Goal: Task Accomplishment & Management: Complete application form

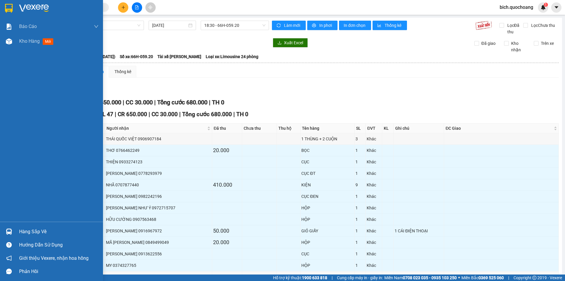
scroll to position [27, 0]
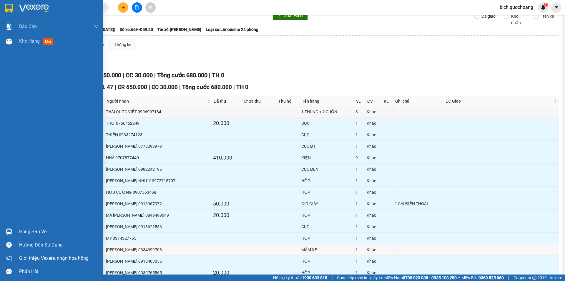
click at [36, 236] on div "Hàng sắp về" at bounding box center [51, 231] width 103 height 13
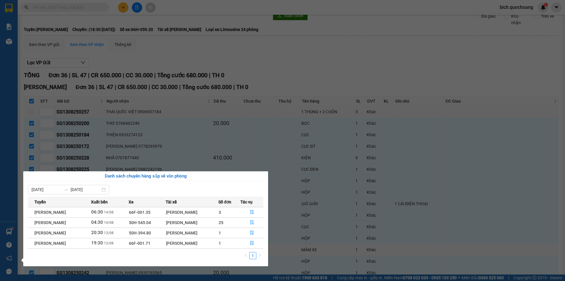
click at [4, 115] on div "Báo cáo Báo cáo dòng tiền (trạm) Doanh số tạo đơn theo VP gửi (trạm) Kho hàng m…" at bounding box center [9, 140] width 18 height 281
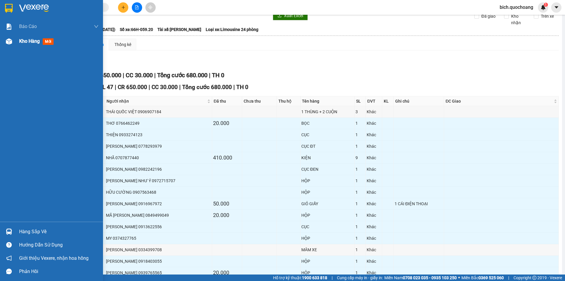
click at [19, 40] on div "Kho hàng mới" at bounding box center [51, 41] width 103 height 15
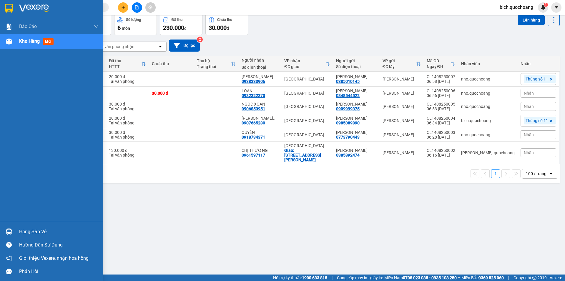
drag, startPoint x: 23, startPoint y: 234, endPoint x: 30, endPoint y: 232, distance: 7.4
click at [23, 234] on div "Hàng sắp về" at bounding box center [58, 231] width 79 height 9
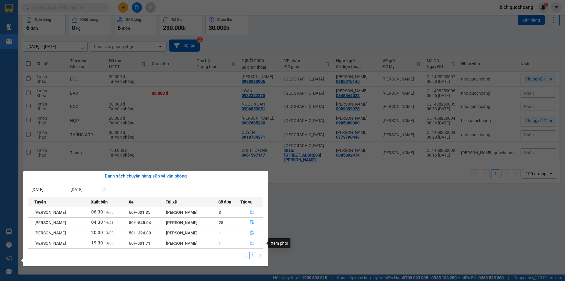
click at [251, 242] on icon "file-done" at bounding box center [252, 243] width 4 height 4
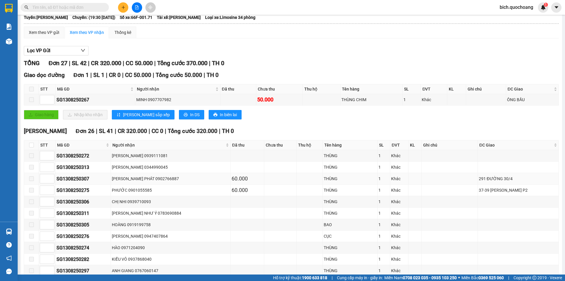
scroll to position [88, 0]
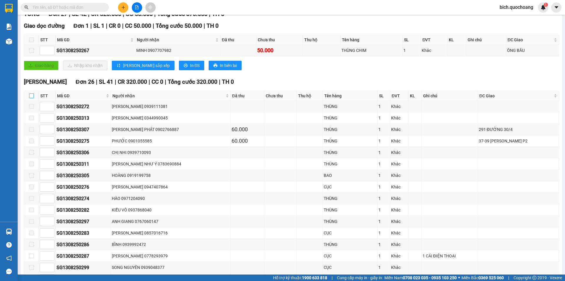
click at [32, 96] on input "checkbox" at bounding box center [31, 95] width 5 height 5
checkbox input "true"
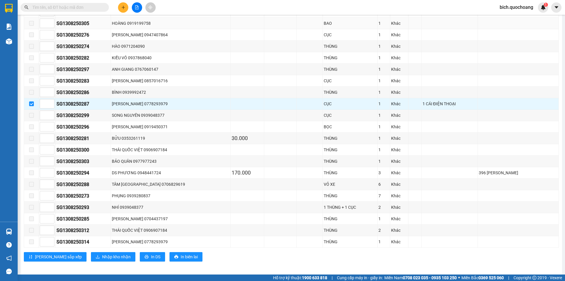
scroll to position [244, 0]
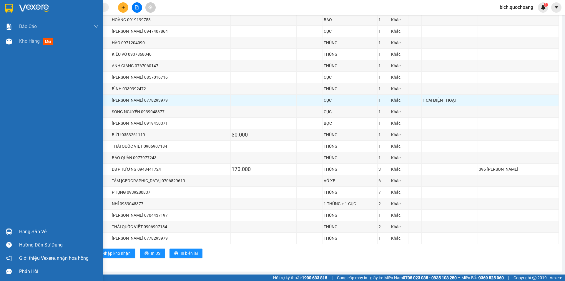
click at [41, 225] on div "Hàng sắp về" at bounding box center [51, 231] width 103 height 13
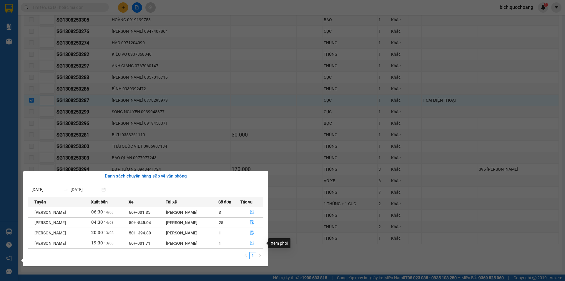
click at [253, 243] on icon "file-done" at bounding box center [252, 243] width 4 height 4
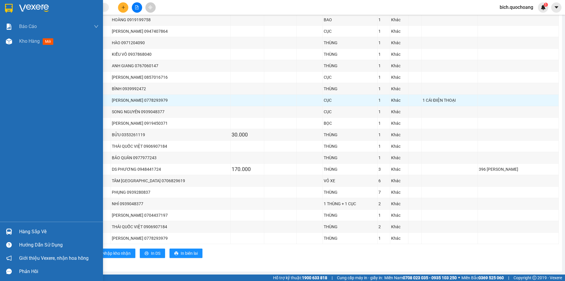
drag, startPoint x: 23, startPoint y: 228, endPoint x: 24, endPoint y: 224, distance: 3.9
click at [24, 228] on div "Hàng sắp về" at bounding box center [58, 231] width 79 height 9
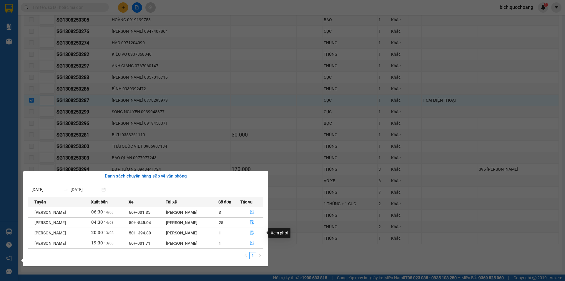
click at [254, 232] on icon "file-done" at bounding box center [252, 232] width 4 height 4
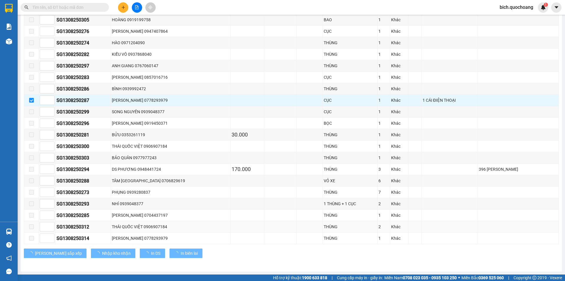
checkbox input "false"
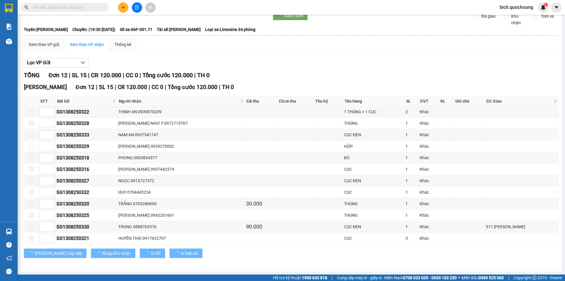
scroll to position [27, 0]
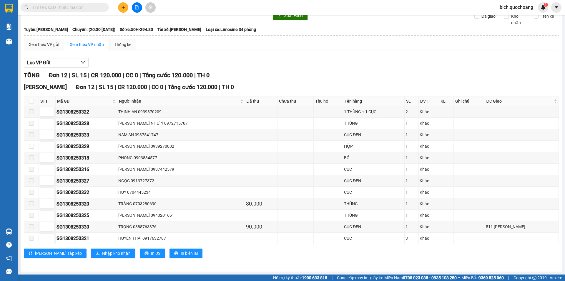
click at [63, 5] on input "text" at bounding box center [66, 7] width 69 height 6
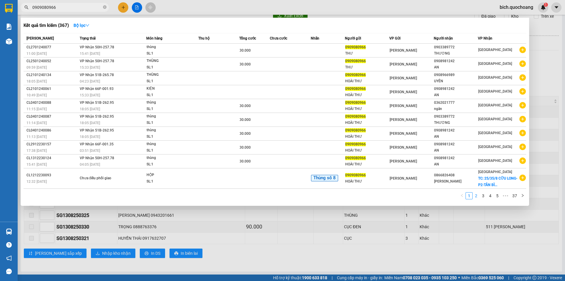
type input "0909080966"
click at [474, 193] on link "2" at bounding box center [476, 195] width 6 height 6
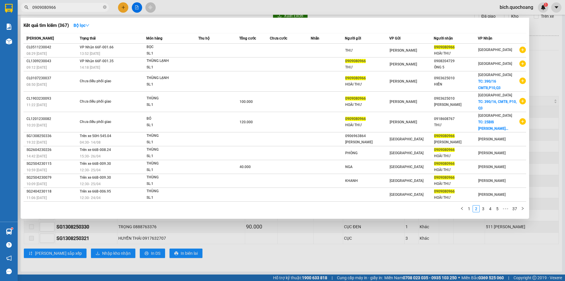
click at [105, 6] on span at bounding box center [105, 8] width 4 height 6
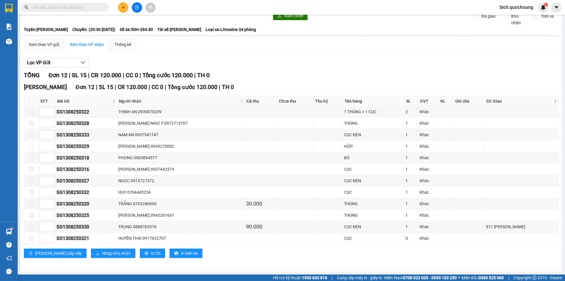
click at [90, 4] on span at bounding box center [65, 7] width 88 height 9
click at [83, 6] on input "text" at bounding box center [66, 7] width 69 height 6
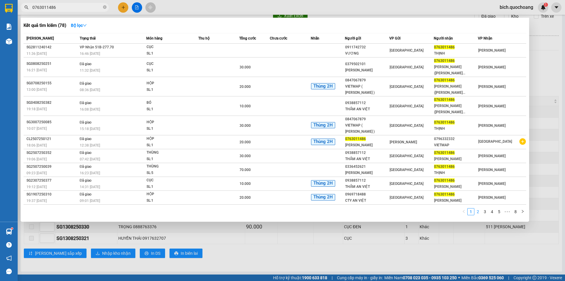
type input "0763011486"
click at [480, 213] on link "2" at bounding box center [478, 211] width 6 height 6
click at [486, 213] on link "3" at bounding box center [485, 211] width 6 height 6
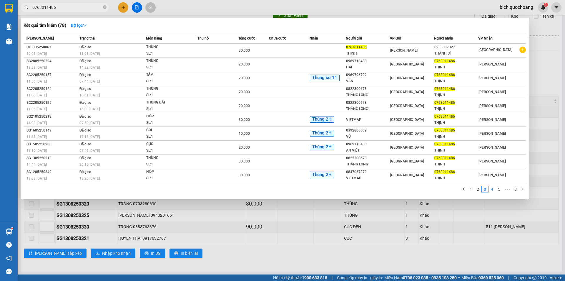
click at [491, 187] on link "4" at bounding box center [492, 189] width 6 height 6
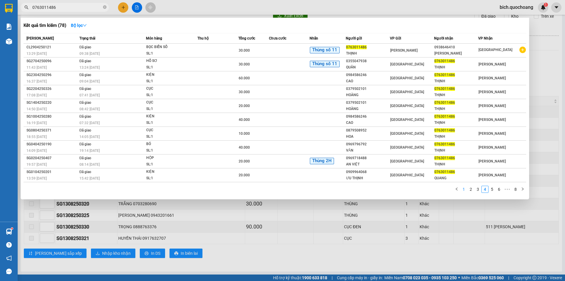
click at [463, 188] on link "1" at bounding box center [464, 189] width 6 height 6
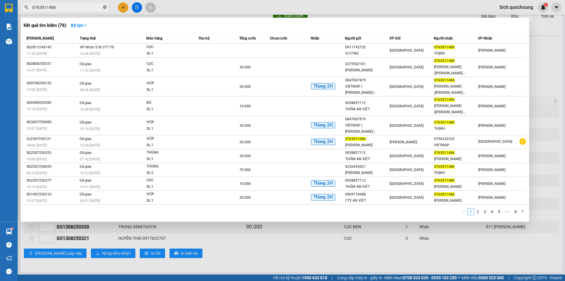
click at [104, 9] on icon "close-circle" at bounding box center [105, 7] width 4 height 4
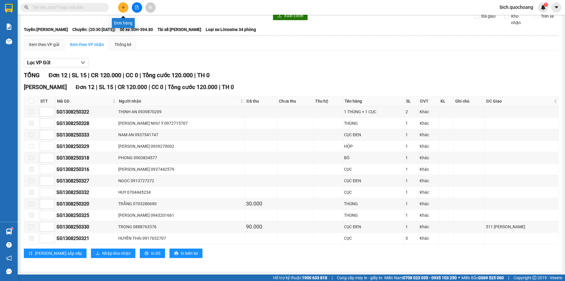
click at [120, 6] on button at bounding box center [123, 7] width 10 height 10
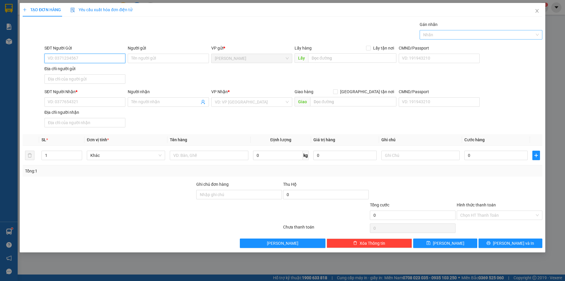
click at [475, 32] on div at bounding box center [478, 34] width 114 height 7
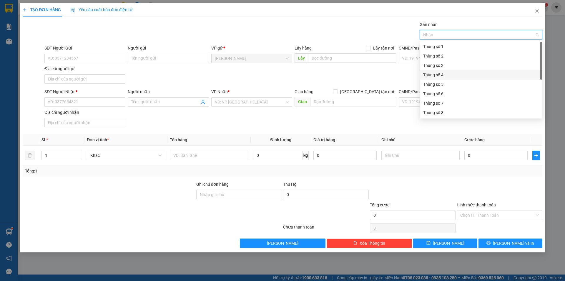
scroll to position [29, 0]
click at [448, 108] on div "Thùng số 11" at bounding box center [481, 111] width 116 height 6
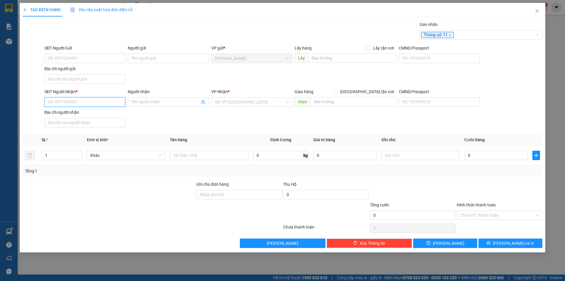
click at [73, 101] on input "SĐT Người Nhận *" at bounding box center [84, 101] width 81 height 9
type input "0917936372"
click at [84, 110] on div "0917936372 - CHỊ XUYẾN" at bounding box center [85, 113] width 74 height 6
type input "CHỊ XUYẾN"
type input "0917936372"
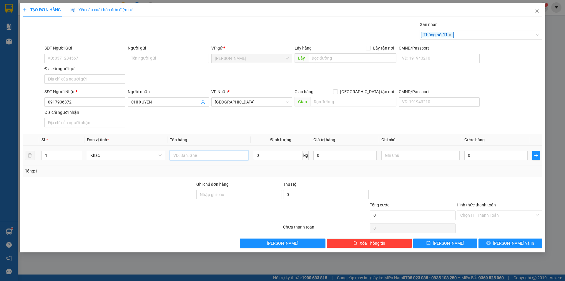
click at [203, 158] on input "text" at bounding box center [209, 154] width 78 height 9
type input "BỌC"
click at [81, 61] on input "SĐT Người Gửi" at bounding box center [84, 58] width 81 height 9
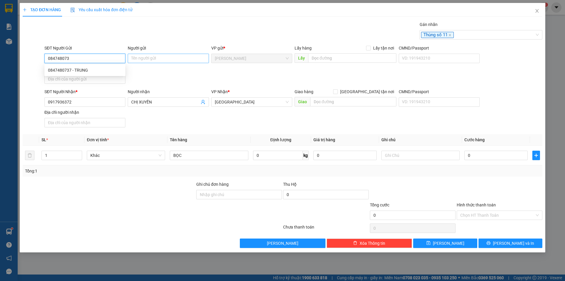
type input "0847480737"
click at [55, 70] on div "0847480737 - TRUNG" at bounding box center [85, 70] width 74 height 6
type input "TRUNG"
type input "0847480737"
drag, startPoint x: 148, startPoint y: 57, endPoint x: 130, endPoint y: 59, distance: 18.1
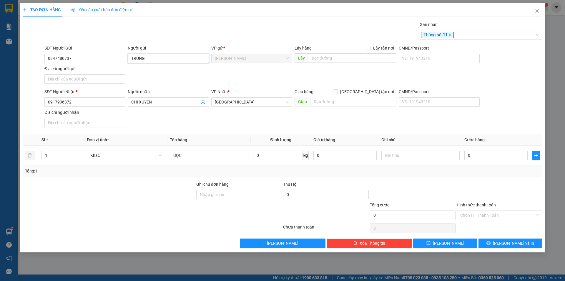
click at [130, 59] on input "TRUNG" at bounding box center [168, 58] width 81 height 9
type input "[PERSON_NAME]"
click at [57, 81] on input "Địa chỉ người gửi" at bounding box center [84, 78] width 81 height 9
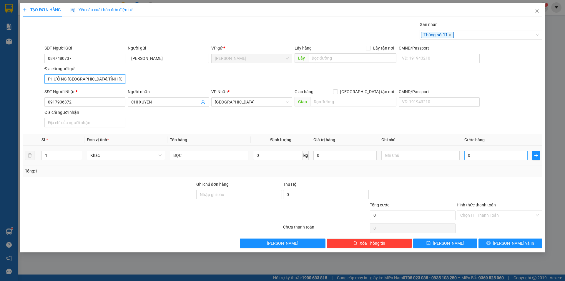
type input "PHƯỜNG [GEOGRAPHIC_DATA],TỈNH [GEOGRAPHIC_DATA]"
click at [474, 155] on input "0" at bounding box center [496, 154] width 63 height 9
type input "2"
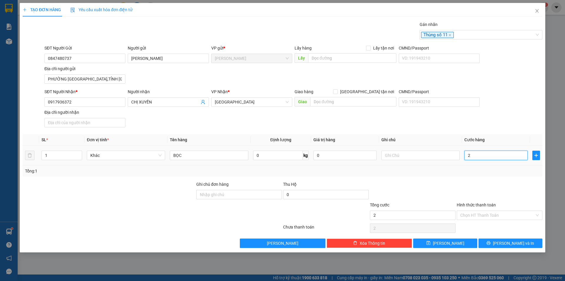
type input "20"
type input "20.000"
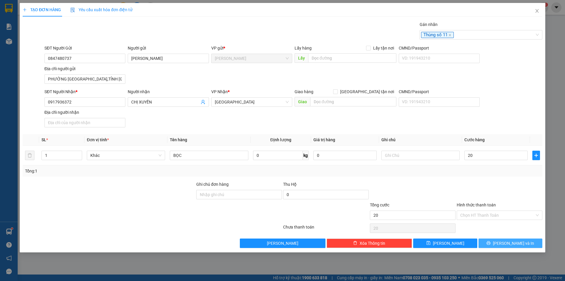
type input "20.000"
click at [496, 247] on button "[PERSON_NAME] và In" at bounding box center [511, 242] width 64 height 9
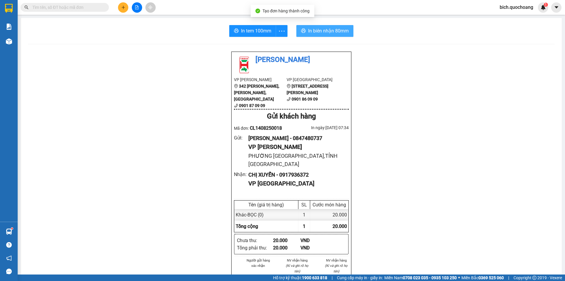
click at [304, 26] on button "In biên nhận 80mm" at bounding box center [325, 31] width 57 height 12
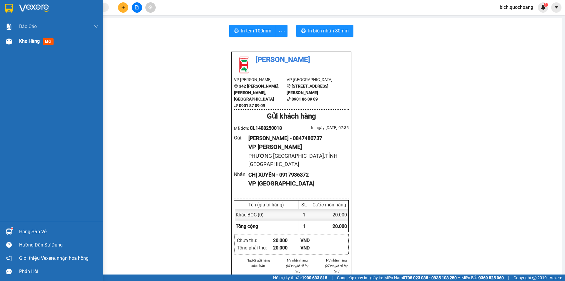
click at [28, 42] on span "Kho hàng" at bounding box center [29, 41] width 21 height 6
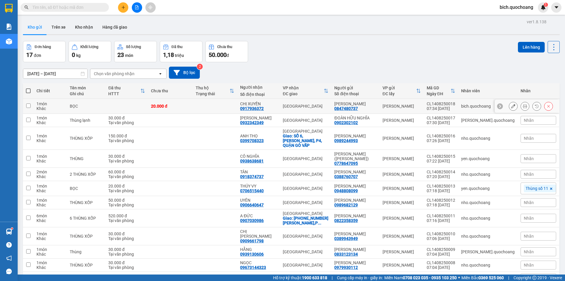
click at [511, 107] on icon at bounding box center [513, 106] width 4 height 4
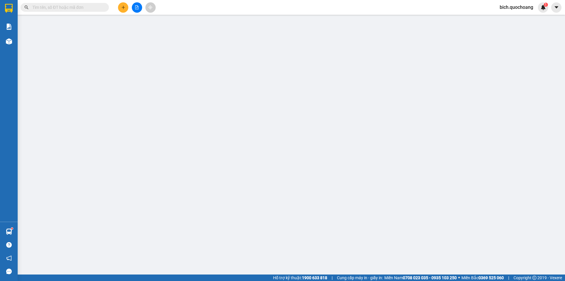
type input "0847480737"
type input "[PERSON_NAME]"
type input "PHƯỜNG [GEOGRAPHIC_DATA],TỈNH [GEOGRAPHIC_DATA]"
type input "0917936372"
type input "CHỊ XUYẾN"
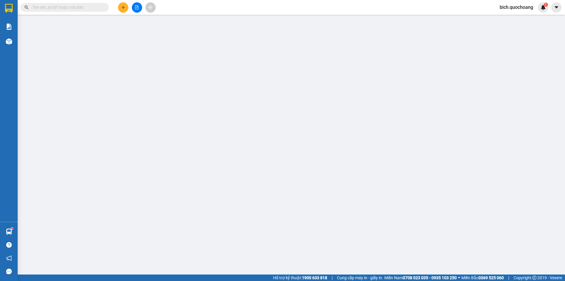
type input "20.000"
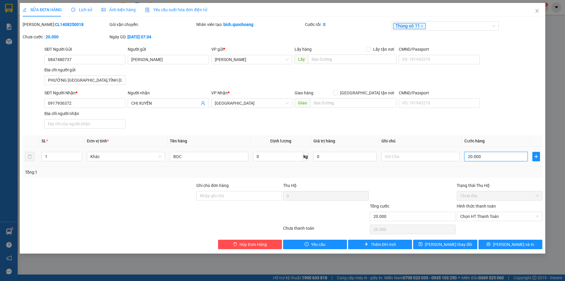
click at [497, 159] on input "20.000" at bounding box center [496, 156] width 63 height 9
type input "0"
click at [337, 92] on input "[GEOGRAPHIC_DATA] tận nơi" at bounding box center [335, 92] width 4 height 4
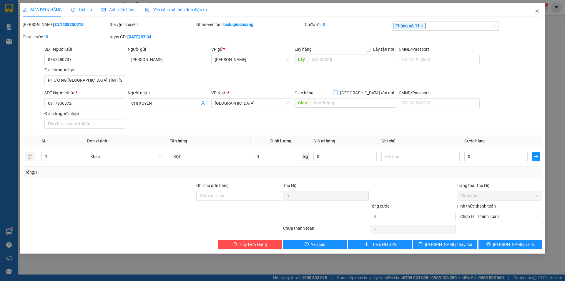
checkbox input "true"
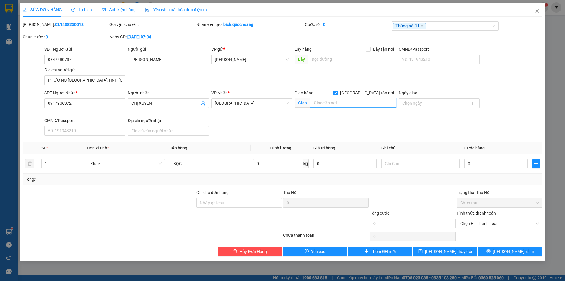
click at [342, 107] on input "text" at bounding box center [353, 102] width 86 height 9
type input "[STREET_ADDRESS]"
click at [483, 161] on input "0" at bounding box center [496, 163] width 63 height 9
type input "1"
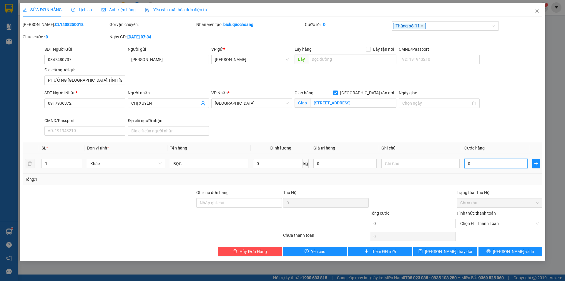
type input "1"
type input "10"
type input "100"
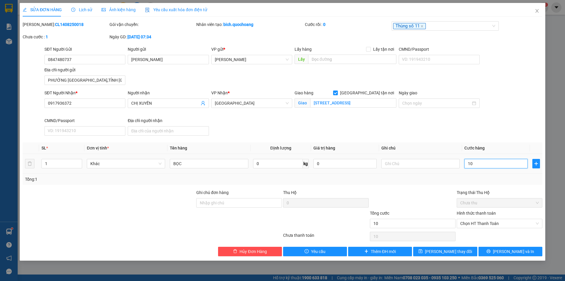
type input "100"
type input "100.000"
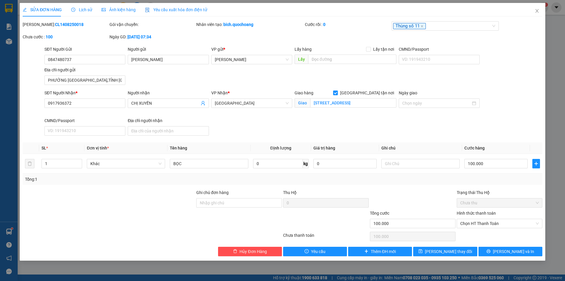
click at [500, 141] on div "Total Paid Fee 0 Total UnPaid Fee 20.000 Cash Collection Total Fee Mã ĐH: CL140…" at bounding box center [283, 138] width 520 height 235
click at [491, 251] on icon "printer" at bounding box center [489, 251] width 4 height 4
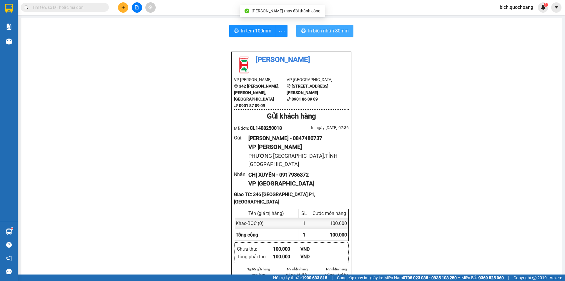
click at [331, 29] on span "In biên nhận 80mm" at bounding box center [328, 30] width 41 height 7
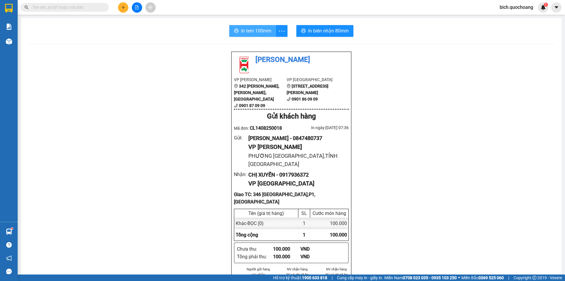
click at [247, 33] on span "In tem 100mm" at bounding box center [256, 30] width 30 height 7
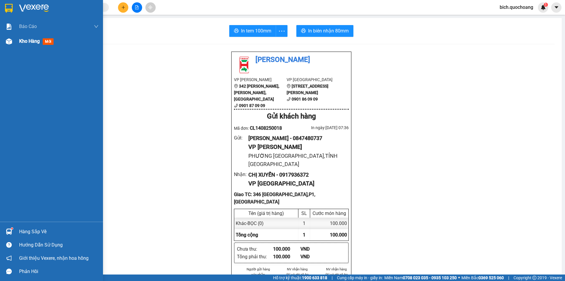
click at [29, 43] on span "Kho hàng" at bounding box center [29, 41] width 21 height 6
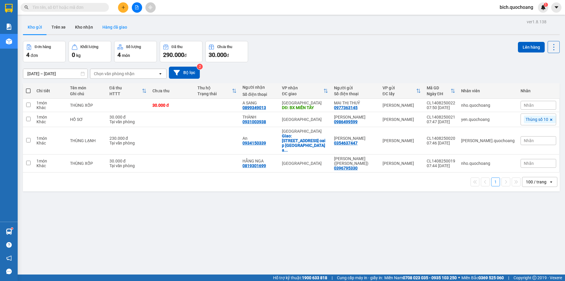
click at [117, 25] on button "Hàng đã giao" at bounding box center [115, 27] width 34 height 14
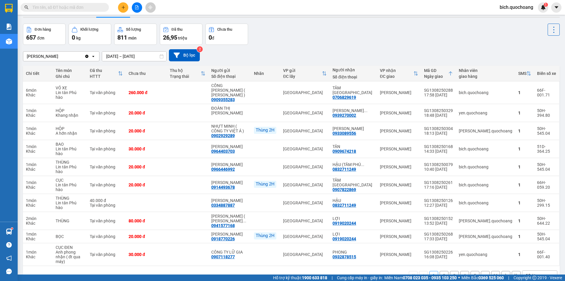
scroll to position [27, 0]
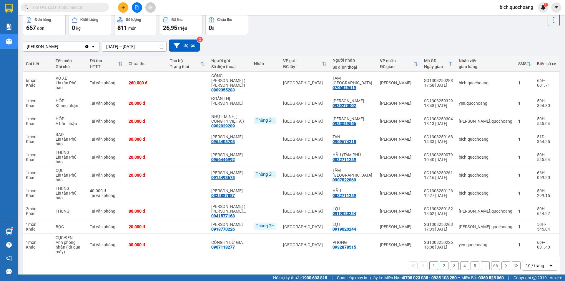
click at [536, 262] on div "10 / trang" at bounding box center [535, 265] width 18 height 6
click at [536, 229] on span "100 / trang" at bounding box center [533, 229] width 21 height 6
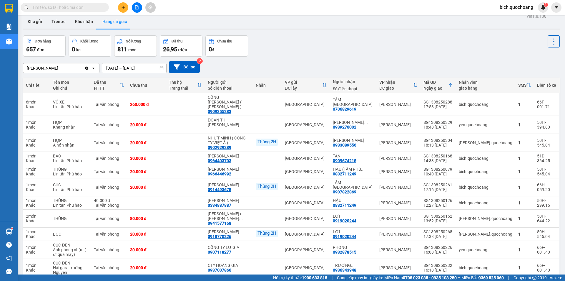
scroll to position [0, 0]
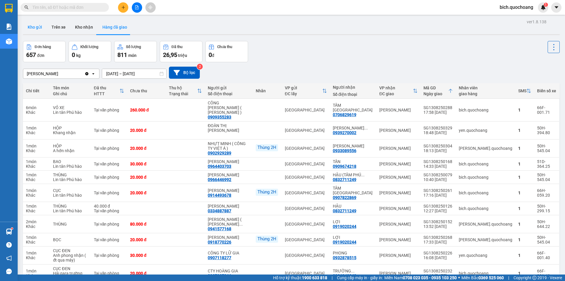
click at [32, 30] on button "Kho gửi" at bounding box center [35, 27] width 24 height 14
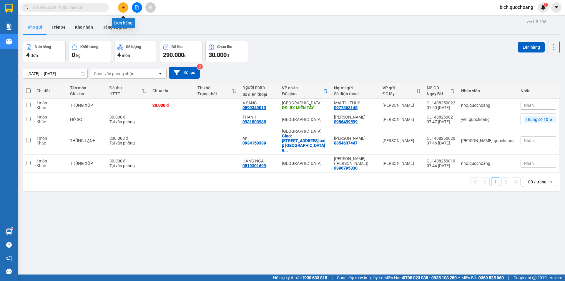
click at [119, 8] on button at bounding box center [123, 7] width 10 height 10
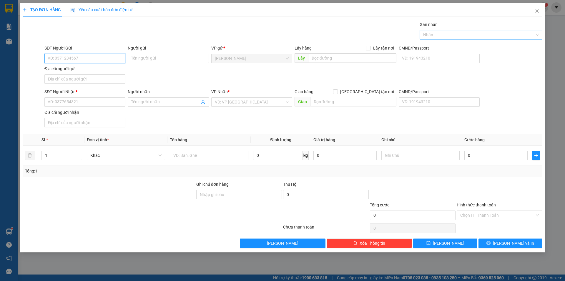
click at [479, 35] on div at bounding box center [478, 34] width 114 height 7
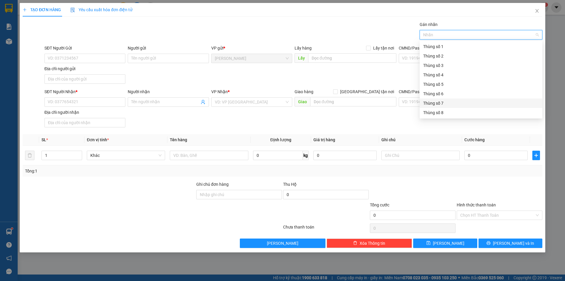
scroll to position [29, 0]
click at [451, 105] on div "Thùng số 10" at bounding box center [481, 102] width 116 height 6
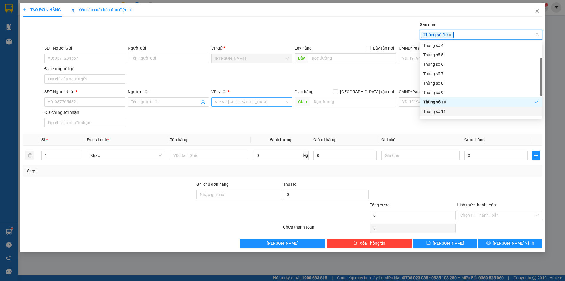
click at [233, 102] on input "search" at bounding box center [250, 101] width 70 height 9
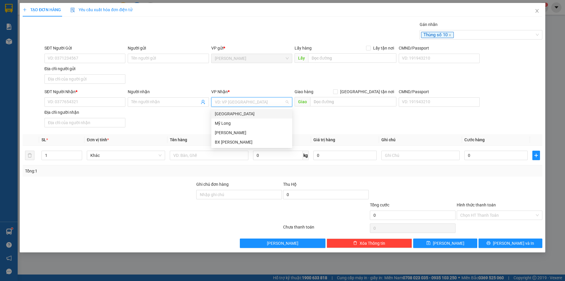
click at [227, 115] on div "[GEOGRAPHIC_DATA]" at bounding box center [252, 113] width 74 height 6
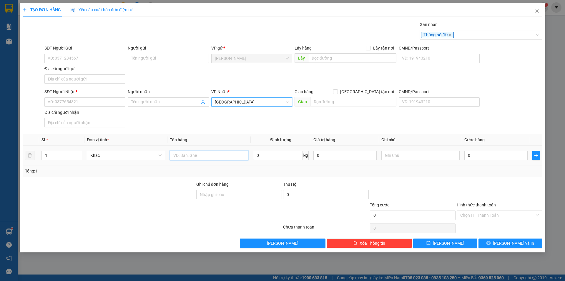
click at [209, 156] on input "text" at bounding box center [209, 154] width 78 height 9
type input "HỒ SƠ"
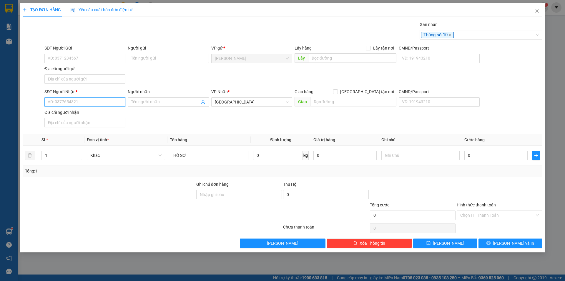
click at [66, 103] on input "SĐT Người Nhận *" at bounding box center [84, 101] width 81 height 9
type input "0898039089"
click at [79, 111] on div "0898039089 - HÙNG" at bounding box center [85, 113] width 74 height 6
type input "HÙNG"
type input "0898039089"
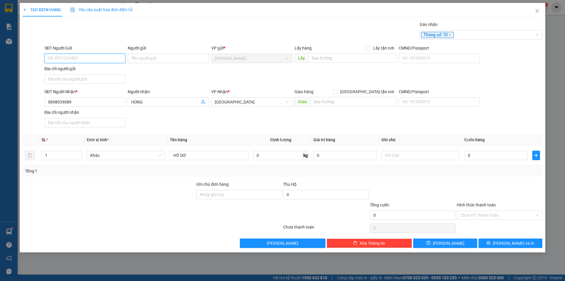
click at [81, 57] on input "SĐT Người Gửi" at bounding box center [84, 58] width 81 height 9
click at [93, 72] on div "0949598786 - [PERSON_NAME]" at bounding box center [85, 70] width 74 height 6
type input "0949598786"
type input "[PERSON_NAME]"
drag, startPoint x: 76, startPoint y: 61, endPoint x: 43, endPoint y: 62, distance: 33.3
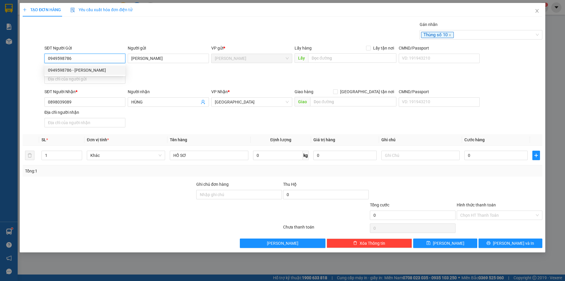
click at [45, 62] on input "0949598786" at bounding box center [84, 58] width 81 height 9
click at [74, 81] on input "Địa chỉ người gửi" at bounding box center [84, 78] width 81 height 9
paste input "80 [PERSON_NAME],PHƯỜNG [GEOGRAPHIC_DATA]TỈNH [GEOGRAPHIC_DATA]"
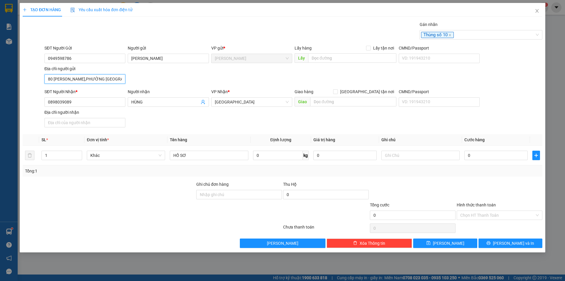
scroll to position [0, 28]
type input "80 [PERSON_NAME],PHƯỜNG [GEOGRAPHIC_DATA]TỈNH [GEOGRAPHIC_DATA]"
click at [468, 160] on div "0" at bounding box center [496, 155] width 63 height 12
click at [473, 155] on input "0" at bounding box center [496, 154] width 63 height 9
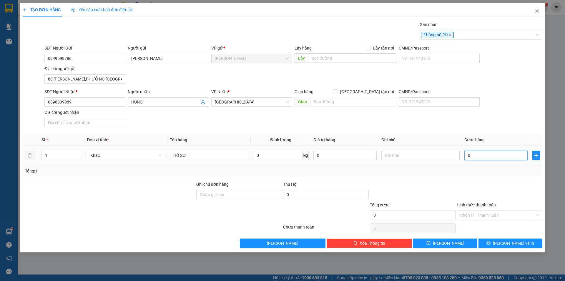
type input "3"
type input "30"
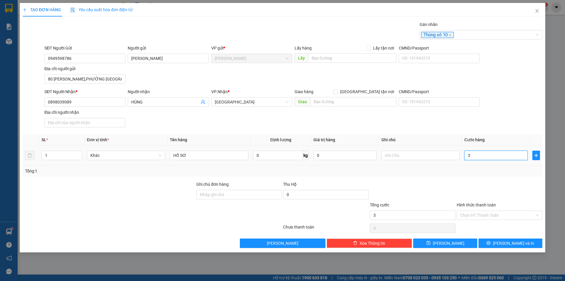
type input "30"
type input "30.000"
click at [505, 241] on button "[PERSON_NAME] và In" at bounding box center [511, 242] width 64 height 9
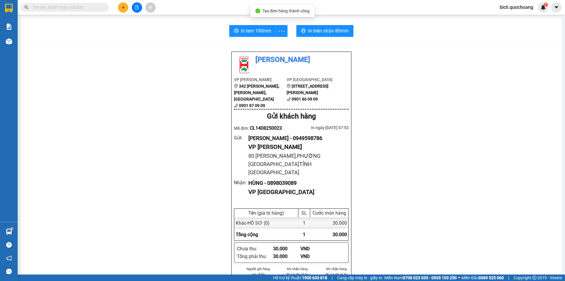
click at [319, 37] on div "In tem 100mm In biên nhận 80mm Quốc Hoàng VP [PERSON_NAME] 342 [PERSON_NAME], […" at bounding box center [291, 267] width 541 height 498
click at [320, 36] on button "In biên nhận 80mm" at bounding box center [325, 31] width 57 height 12
click at [251, 35] on button "In tem 100mm" at bounding box center [252, 31] width 47 height 12
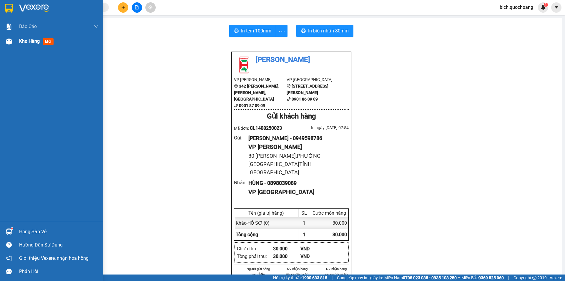
click at [25, 42] on span "Kho hàng" at bounding box center [29, 41] width 21 height 6
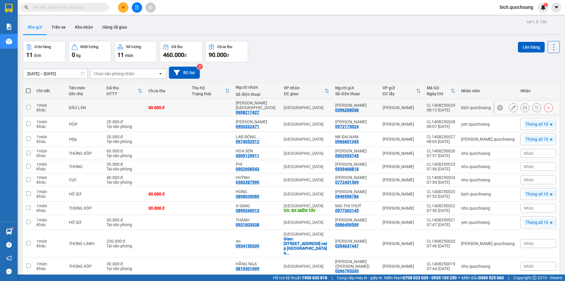
click at [521, 103] on button at bounding box center [525, 107] width 8 height 10
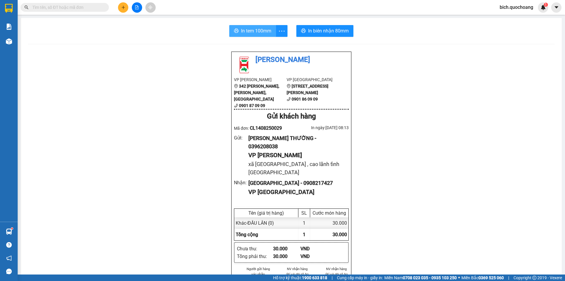
click at [261, 29] on span "In tem 100mm" at bounding box center [256, 30] width 30 height 7
click at [324, 27] on button "In biên nhận 80mm" at bounding box center [325, 31] width 57 height 12
click at [121, 7] on icon "plus" at bounding box center [123, 7] width 4 height 4
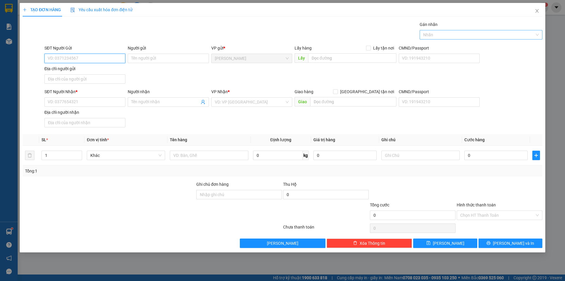
click at [452, 38] on div at bounding box center [478, 34] width 114 height 7
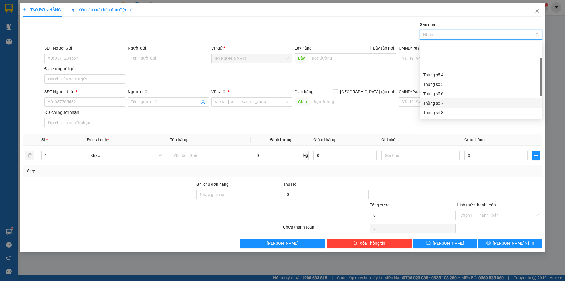
scroll to position [29, 0]
click at [445, 101] on div "Thùng số 10" at bounding box center [481, 102] width 116 height 6
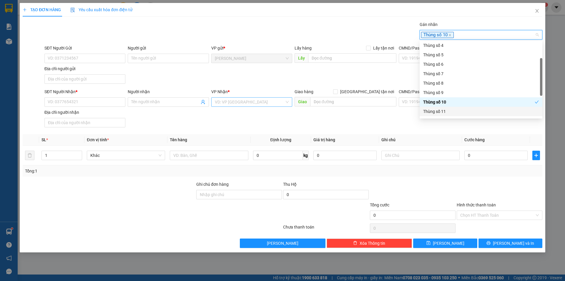
click at [216, 100] on input "search" at bounding box center [250, 101] width 70 height 9
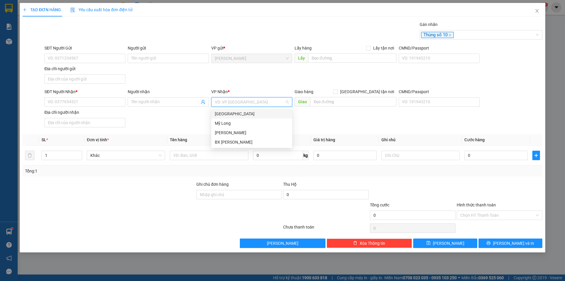
click at [225, 114] on div "[GEOGRAPHIC_DATA]" at bounding box center [252, 113] width 74 height 6
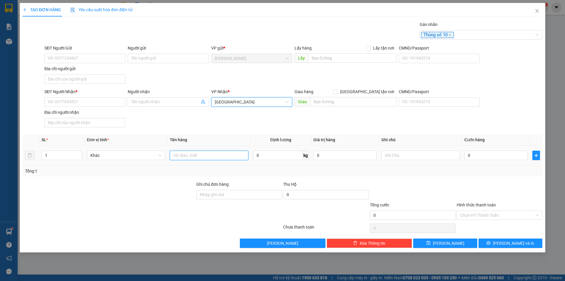
click at [201, 151] on input "text" at bounding box center [209, 154] width 78 height 9
type input "BỌC"
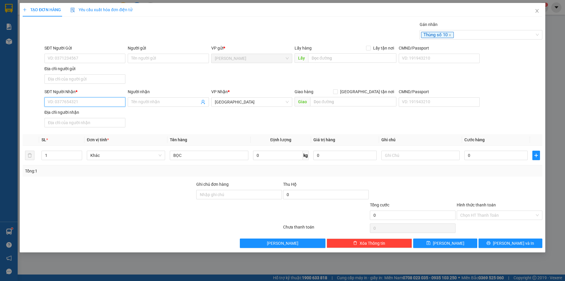
click at [96, 103] on input "SĐT Người Nhận *" at bounding box center [84, 101] width 81 height 9
click at [72, 61] on input "SĐT Người Gửi" at bounding box center [84, 58] width 81 height 9
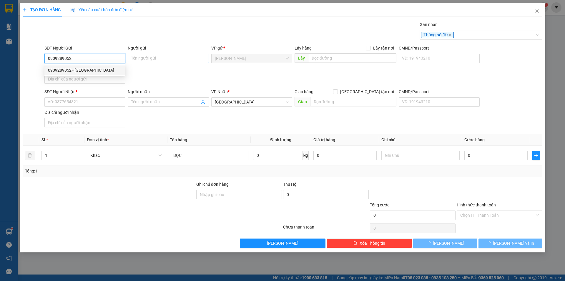
type input "0909289052"
click at [157, 57] on input "Người gửi" at bounding box center [168, 58] width 81 height 9
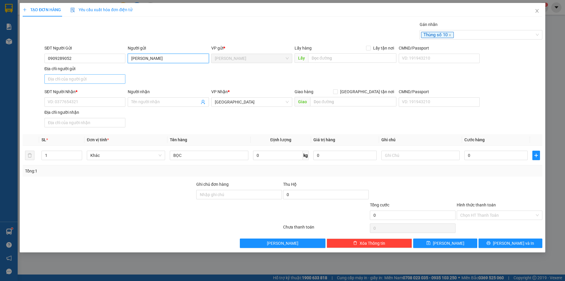
type input "[PERSON_NAME]"
click at [74, 76] on input "Địa chỉ người gửi" at bounding box center [84, 78] width 81 height 9
type input "P6,CAO LÃNH,TỈNH [GEOGRAPHIC_DATA]"
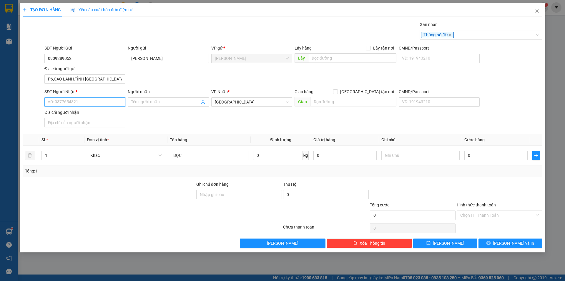
click at [72, 101] on input "SĐT Người Nhận *" at bounding box center [84, 101] width 81 height 9
type input "0785876123"
click at [163, 105] on input "Người nhận" at bounding box center [165, 102] width 68 height 6
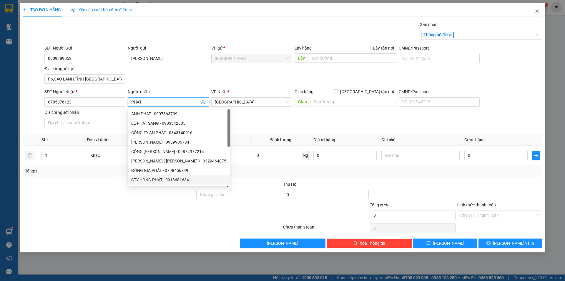
type input "PHÁT"
click at [116, 209] on div at bounding box center [109, 211] width 174 height 21
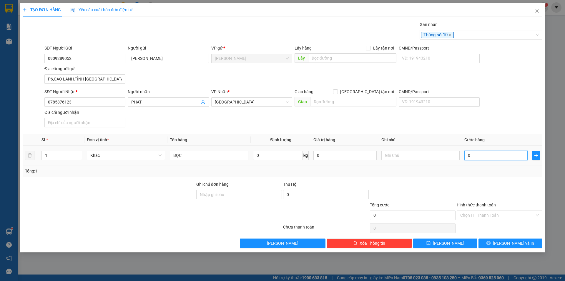
click at [475, 154] on input "0" at bounding box center [496, 154] width 63 height 9
type input "2"
type input "20"
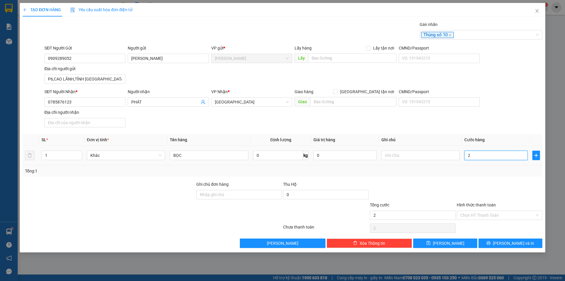
type input "20"
type input "20.000"
click at [487, 217] on input "Hình thức thanh toán" at bounding box center [498, 215] width 74 height 9
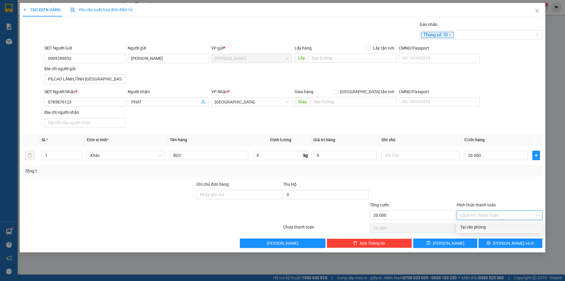
click at [486, 227] on div "Tại văn phòng" at bounding box center [500, 226] width 79 height 6
type input "0"
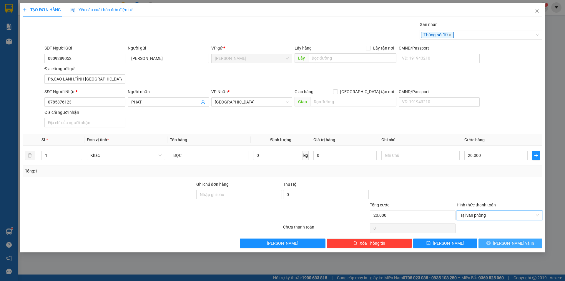
click at [499, 243] on button "[PERSON_NAME] và In" at bounding box center [511, 242] width 64 height 9
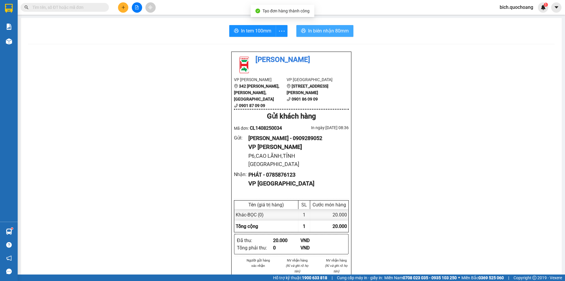
click at [323, 31] on span "In biên nhận 80mm" at bounding box center [328, 30] width 41 height 7
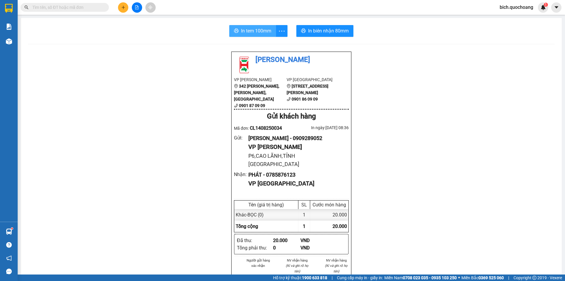
click at [253, 31] on span "In tem 100mm" at bounding box center [256, 30] width 30 height 7
click at [119, 10] on button at bounding box center [123, 7] width 10 height 10
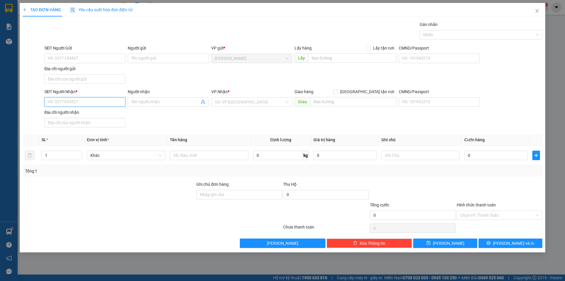
click at [69, 104] on input "SĐT Người Nhận *" at bounding box center [84, 101] width 81 height 9
type input "0945871535"
click at [133, 102] on input "Người nhận" at bounding box center [165, 102] width 68 height 6
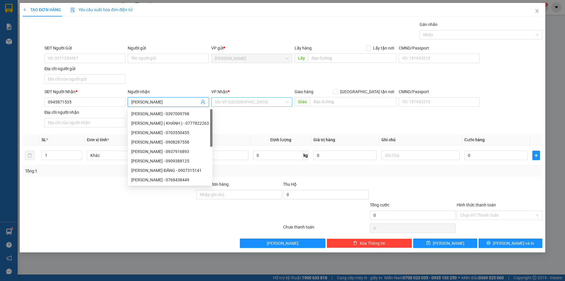
type input "[PERSON_NAME]"
click at [238, 102] on input "search" at bounding box center [250, 101] width 70 height 9
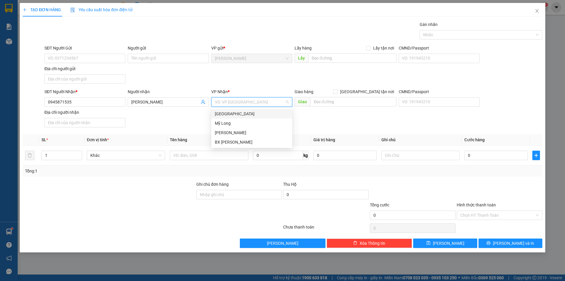
click at [230, 116] on div "[GEOGRAPHIC_DATA]" at bounding box center [252, 113] width 74 height 6
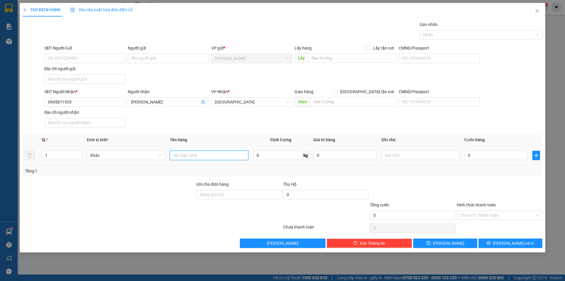
click at [196, 159] on input "text" at bounding box center [209, 154] width 78 height 9
type input "BAO THƯ"
click at [386, 153] on input "text" at bounding box center [421, 154] width 78 height 9
type input "SIM"
click at [88, 60] on input "SĐT Người Gửi" at bounding box center [84, 58] width 81 height 9
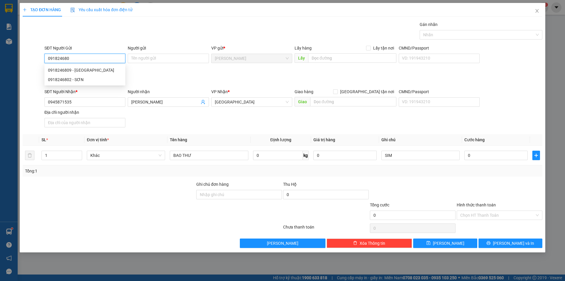
type input "0918246802"
click at [81, 72] on div "0918246802 - SƠN" at bounding box center [85, 70] width 74 height 6
type input "SƠN"
type input "0918246802"
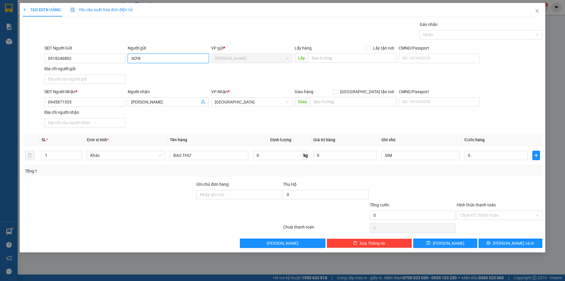
drag, startPoint x: 161, startPoint y: 61, endPoint x: 105, endPoint y: 63, distance: 56.3
click at [105, 63] on div "SĐT Người Gửi 0918246802 Người gửi [PERSON_NAME] VP gửi * [PERSON_NAME] Lấy hàn…" at bounding box center [293, 65] width 501 height 41
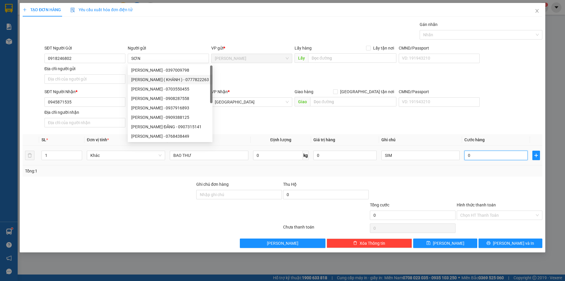
click at [481, 152] on input "0" at bounding box center [496, 154] width 63 height 9
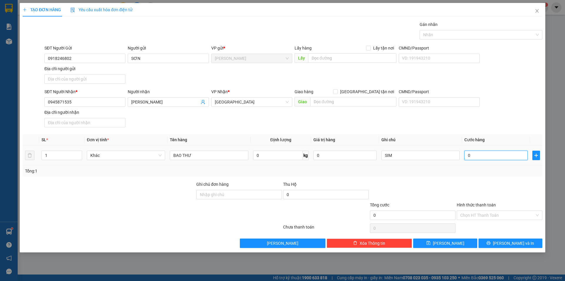
type input "2"
type input "20"
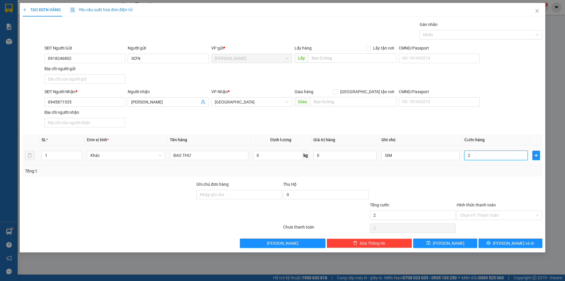
type input "20"
type input "20.000"
click at [488, 217] on input "Hình thức thanh toán" at bounding box center [498, 215] width 74 height 9
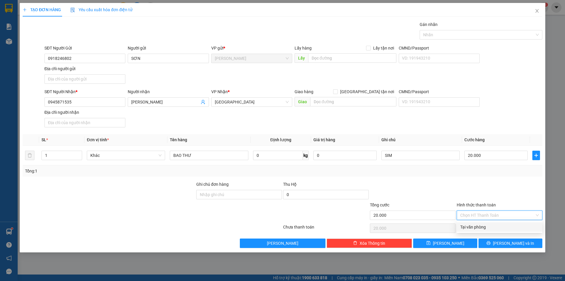
click at [488, 225] on div "Tại văn phòng" at bounding box center [500, 226] width 79 height 6
type input "0"
click at [441, 37] on div at bounding box center [478, 34] width 114 height 7
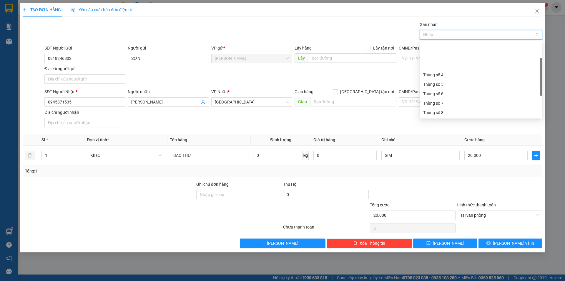
click at [457, 127] on div "Thùng số 10" at bounding box center [481, 131] width 123 height 9
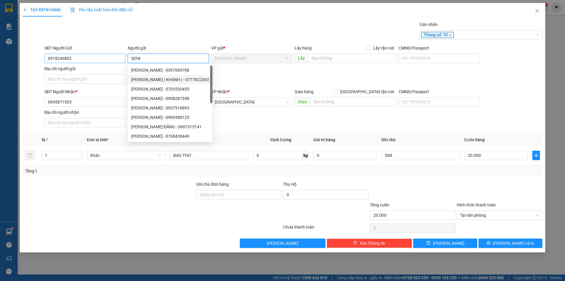
drag, startPoint x: 159, startPoint y: 62, endPoint x: 125, endPoint y: 62, distance: 34.4
click at [125, 62] on div "SĐT Người Gửi 0918246802 Người gửi SƠN VP gửi * [PERSON_NAME] Lấy hàng Lấy tận …" at bounding box center [293, 65] width 501 height 41
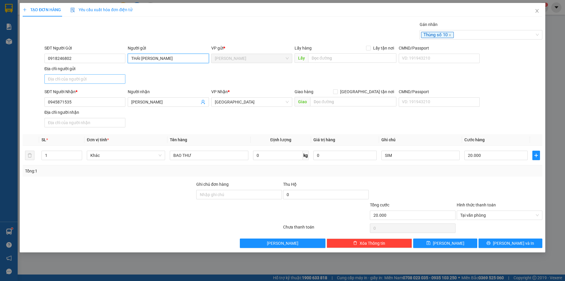
type input "THÁI [PERSON_NAME]"
click at [111, 77] on input "Địa chỉ người gửi" at bounding box center [84, 78] width 81 height 9
type input "P2,[PERSON_NAME] LÃNH,T"
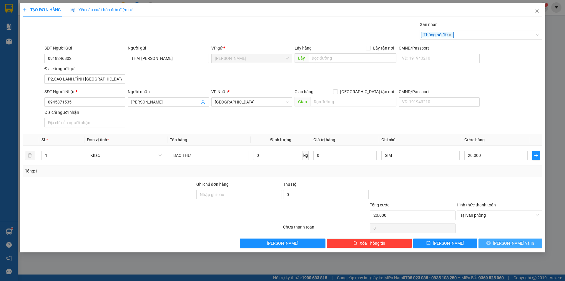
click at [509, 244] on span "[PERSON_NAME] và In" at bounding box center [513, 243] width 41 height 6
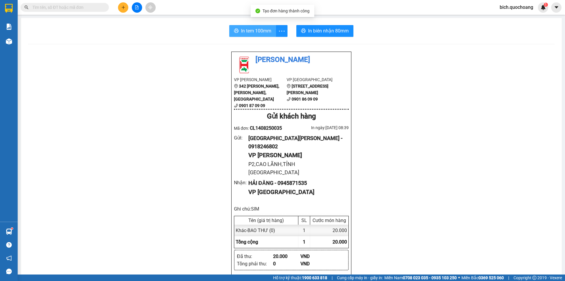
click at [257, 31] on span "In tem 100mm" at bounding box center [256, 30] width 30 height 7
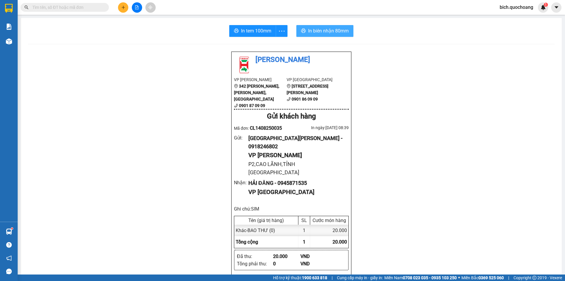
click at [311, 32] on span "In biên nhận 80mm" at bounding box center [328, 30] width 41 height 7
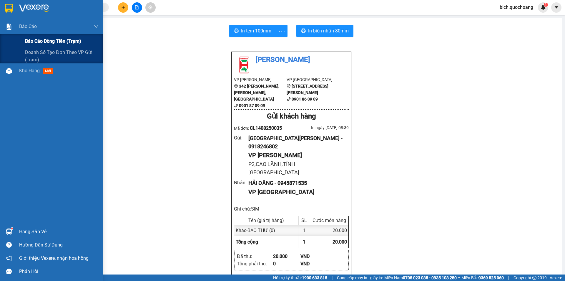
click at [42, 39] on span "Báo cáo dòng tiền (trạm)" at bounding box center [53, 40] width 56 height 7
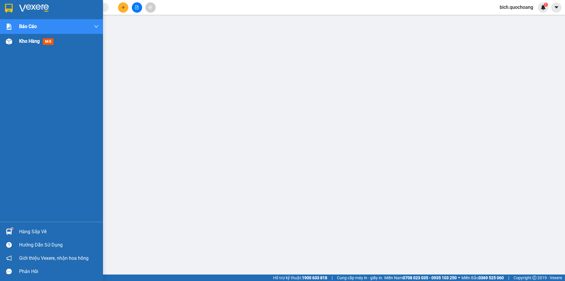
click at [19, 41] on span "Kho hàng" at bounding box center [29, 41] width 21 height 6
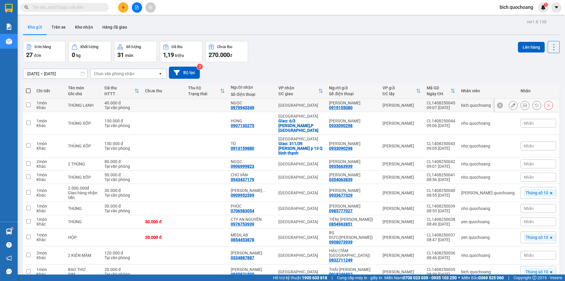
click at [512, 103] on button at bounding box center [513, 105] width 8 height 10
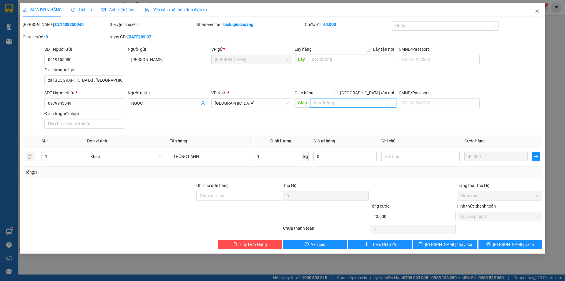
click at [328, 105] on input "text" at bounding box center [353, 102] width 86 height 9
click at [452, 242] on span "[PERSON_NAME] thay đổi" at bounding box center [448, 244] width 47 height 6
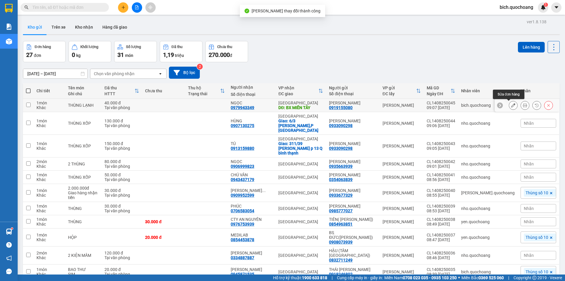
click at [523, 103] on icon at bounding box center [525, 105] width 4 height 4
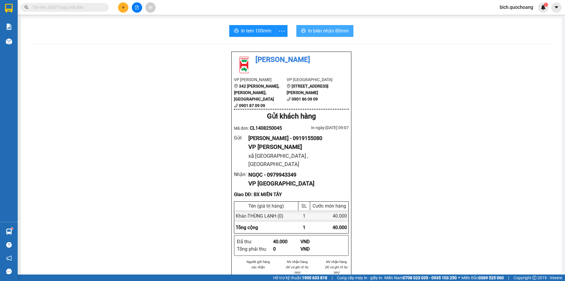
click at [325, 31] on span "In biên nhận 80mm" at bounding box center [328, 30] width 41 height 7
click at [250, 32] on span "In tem 100mm" at bounding box center [256, 30] width 30 height 7
click at [245, 26] on button "In tem 100mm" at bounding box center [252, 31] width 47 height 12
click at [50, 9] on input "text" at bounding box center [66, 7] width 69 height 6
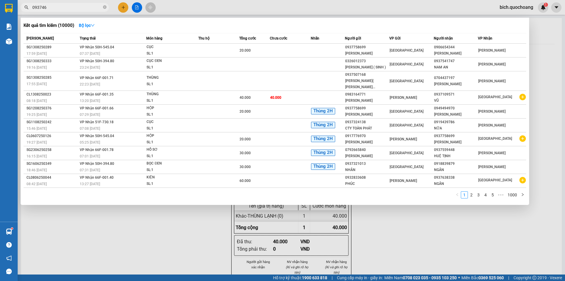
type input "0937461"
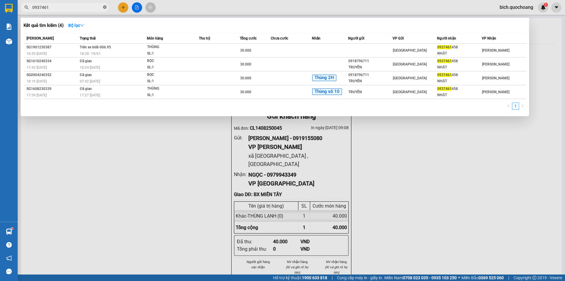
click at [104, 7] on icon "close-circle" at bounding box center [105, 7] width 4 height 4
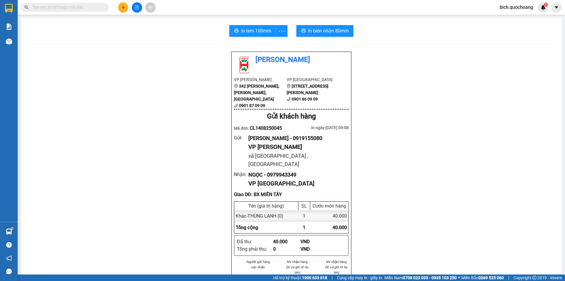
click at [88, 9] on input "text" at bounding box center [66, 7] width 69 height 6
click at [59, 10] on input "text" at bounding box center [66, 7] width 69 height 6
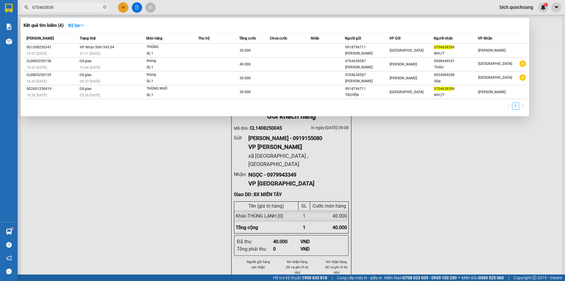
type input "0704638398"
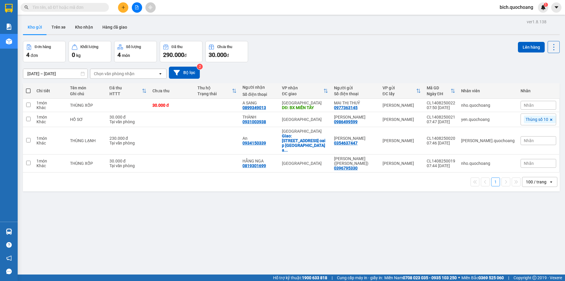
click at [81, 4] on input "text" at bounding box center [66, 7] width 69 height 6
paste input "0949598786"
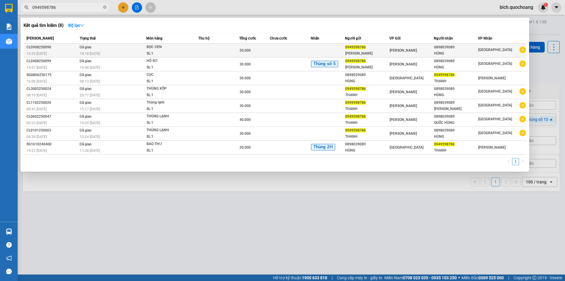
type input "0949598786"
click at [275, 44] on td at bounding box center [290, 51] width 41 height 14
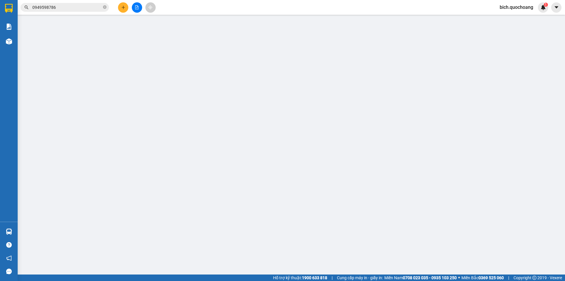
type input "0949598786"
type input "[PERSON_NAME]"
type input "80 [PERSON_NAME],PHƯỜNG [GEOGRAPHIC_DATA]TỈNH [GEOGRAPHIC_DATA]"
type input "0898039089"
type input "HÙNG"
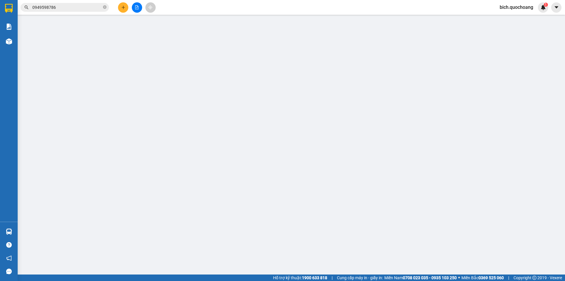
type input "20.000"
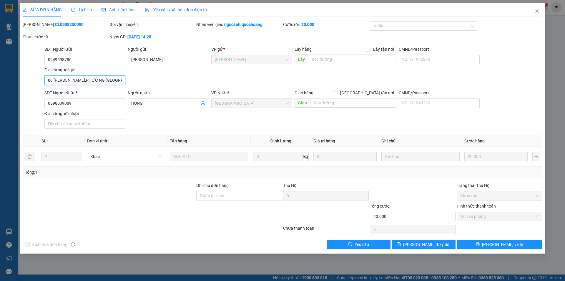
click at [125, 80] on input "80 [PERSON_NAME],PHƯỜNG [GEOGRAPHIC_DATA]TỈNH [GEOGRAPHIC_DATA]" at bounding box center [84, 79] width 81 height 9
